Goal: Information Seeking & Learning: Learn about a topic

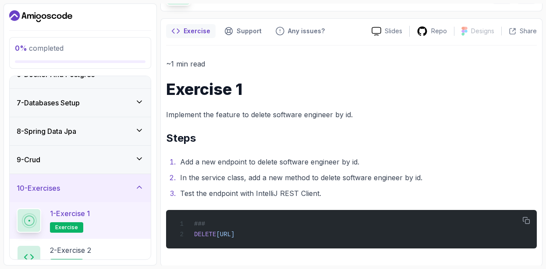
scroll to position [60, 0]
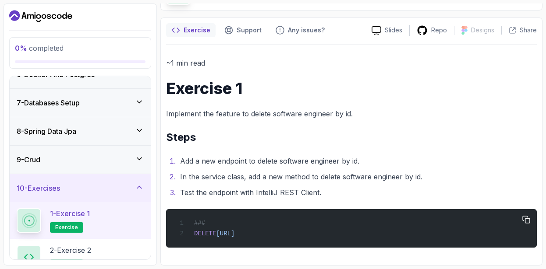
drag, startPoint x: 419, startPoint y: 233, endPoint x: 171, endPoint y: 231, distance: 247.4
click at [184, 242] on div "### DELETE [URL]" at bounding box center [351, 229] width 356 height 28
drag, startPoint x: 204, startPoint y: 171, endPoint x: 215, endPoint y: 180, distance: 14.5
click at [215, 180] on li "In the service class, add a new method to delete software engineer by id." at bounding box center [356, 177] width 359 height 12
click at [248, 239] on div "### DELETE [URL]" at bounding box center [351, 229] width 356 height 28
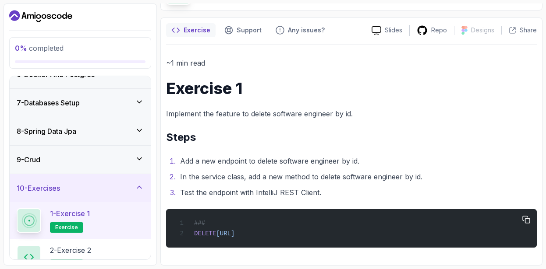
drag, startPoint x: 242, startPoint y: 232, endPoint x: 292, endPoint y: 243, distance: 50.8
click at [271, 243] on pre "### DELETE [URL]" at bounding box center [351, 228] width 370 height 39
click at [422, 232] on div "### DELETE [URL]" at bounding box center [351, 229] width 356 height 28
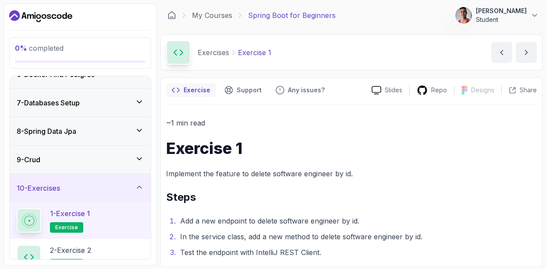
scroll to position [0, 0]
click at [523, 54] on icon "next content" at bounding box center [525, 53] width 9 height 9
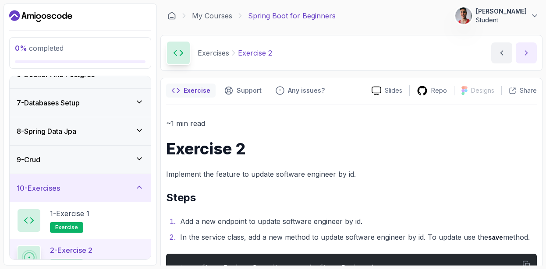
click at [522, 53] on icon "next content" at bounding box center [525, 53] width 9 height 9
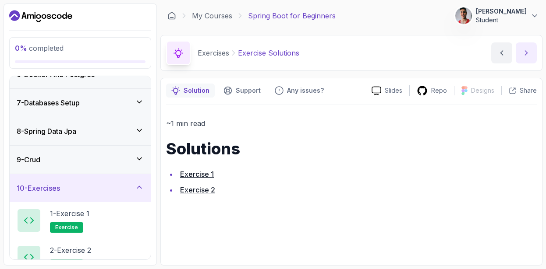
click at [522, 53] on icon "next content" at bounding box center [525, 53] width 9 height 9
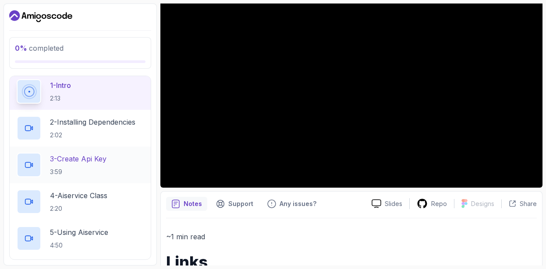
scroll to position [415, 0]
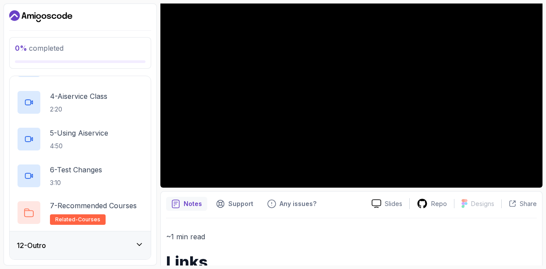
click at [68, 247] on div "12 - Outro" at bounding box center [80, 245] width 127 height 11
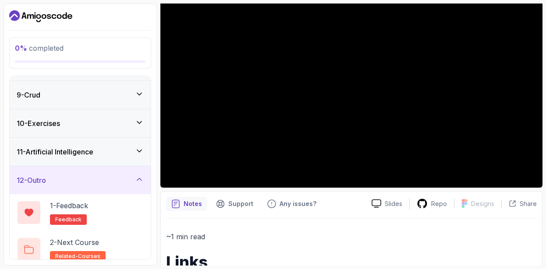
scroll to position [231, 0]
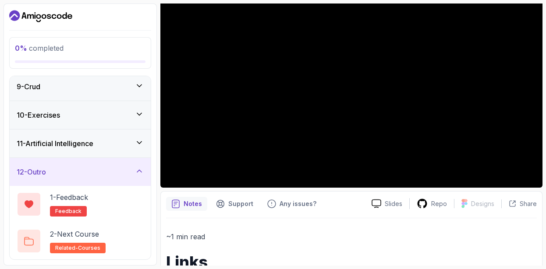
click at [92, 174] on div "12 - Outro" at bounding box center [80, 172] width 127 height 11
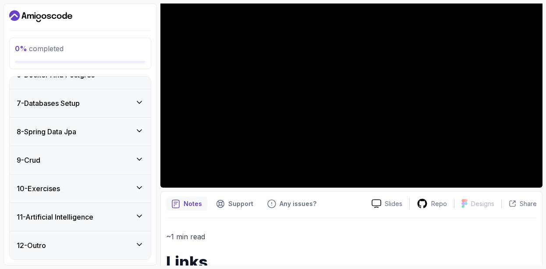
scroll to position [158, 0]
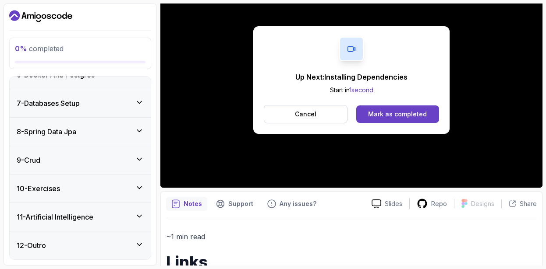
scroll to position [231, 0]
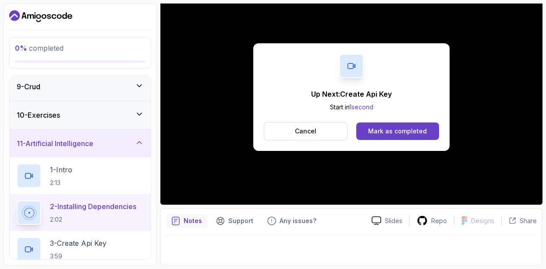
scroll to position [105, 0]
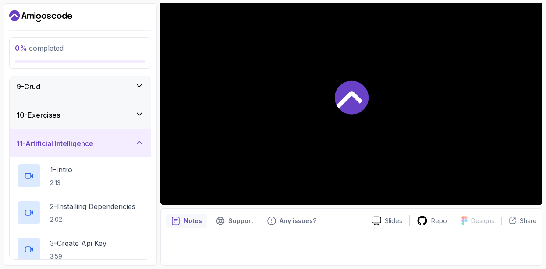
scroll to position [88, 0]
